Goal: Transaction & Acquisition: Purchase product/service

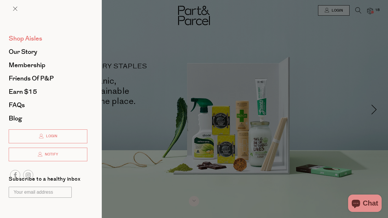
click at [32, 39] on span "Shop Aisles" at bounding box center [26, 38] width 34 height 9
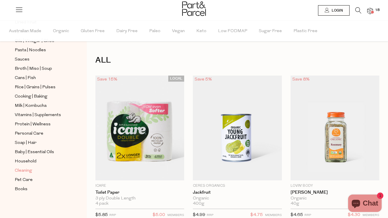
scroll to position [194, 0]
click at [30, 135] on span "Personal Care" at bounding box center [29, 133] width 29 height 7
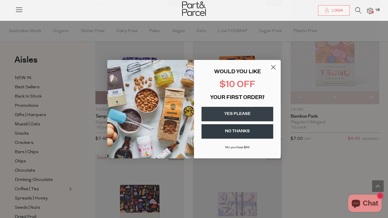
scroll to position [2397, 0]
click at [273, 66] on circle "Close dialog" at bounding box center [274, 67] width 10 height 10
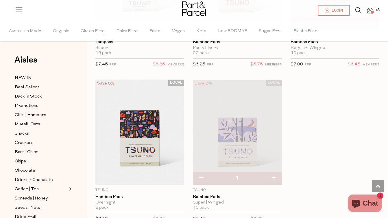
scroll to position [2471, 0]
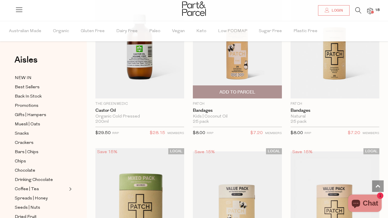
scroll to position [4347, 0]
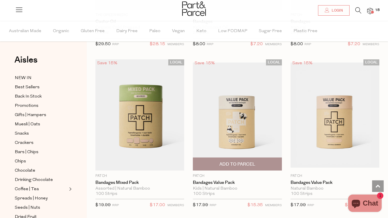
click at [251, 104] on img at bounding box center [237, 114] width 89 height 105
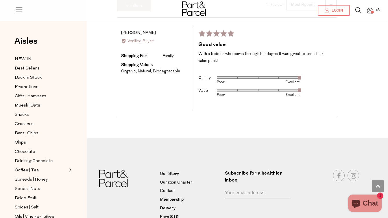
scroll to position [606, 0]
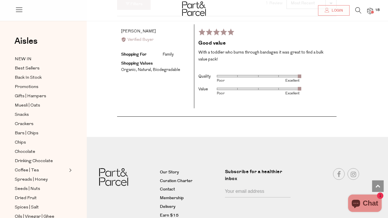
click at [370, 14] on li "18" at bounding box center [368, 11] width 12 height 8
click at [370, 11] on img at bounding box center [370, 11] width 6 height 7
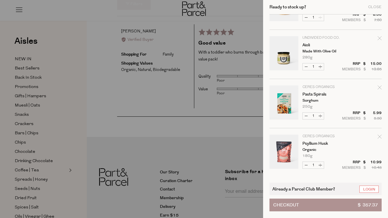
scroll to position [281, 0]
click at [378, 35] on icon "Remove Aioli" at bounding box center [380, 37] width 4 height 4
type input "Add Membership"
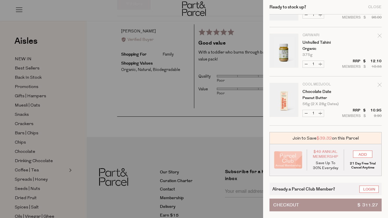
scroll to position [627, 0]
click at [238, 117] on div at bounding box center [194, 109] width 388 height 218
